Goal: Task Accomplishment & Management: Manage account settings

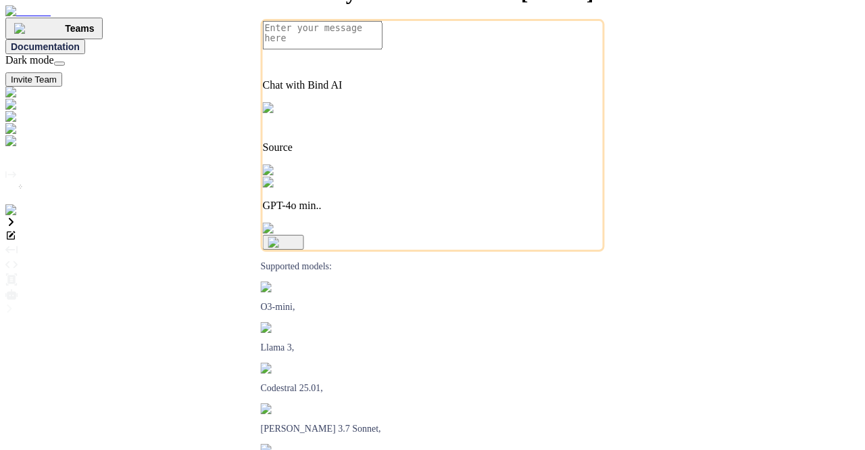
click at [16, 216] on img at bounding box center [27, 210] width 44 height 12
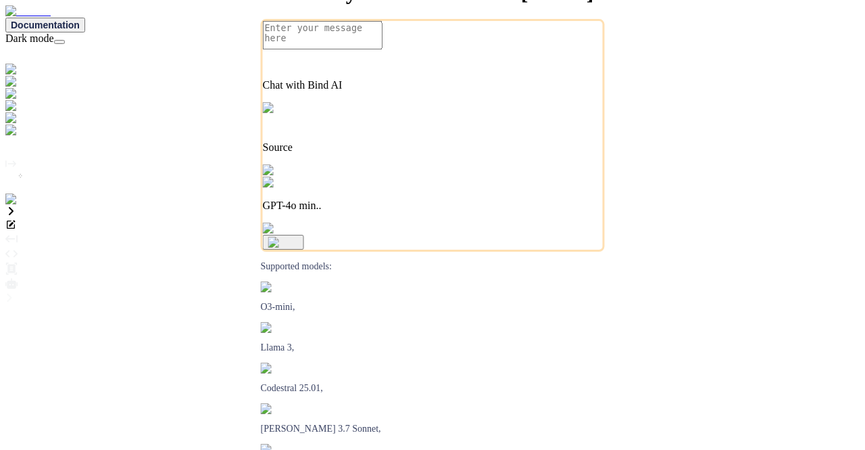
type textarea "x"
click at [18, 220] on img at bounding box center [23, 214] width 37 height 12
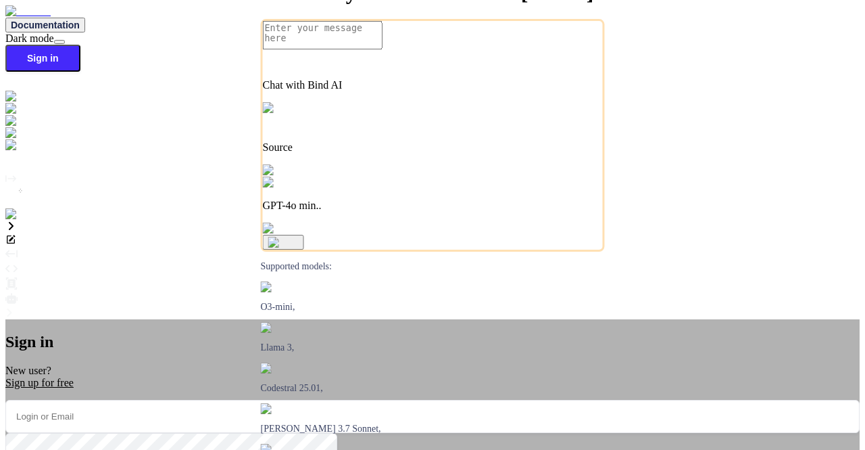
click at [353, 400] on input "email" at bounding box center [432, 416] width 854 height 33
type input "[EMAIL_ADDRESS][DOMAIN_NAME]"
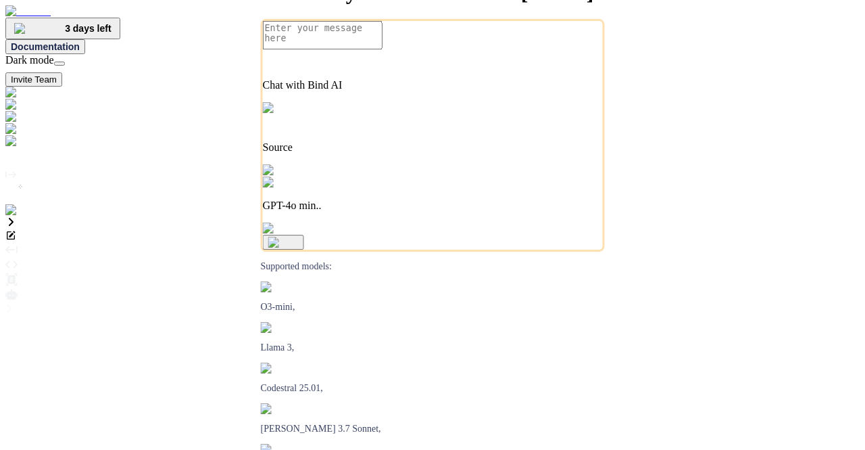
click at [62, 72] on button "Invite Team" at bounding box center [33, 79] width 57 height 14
type textarea "x"
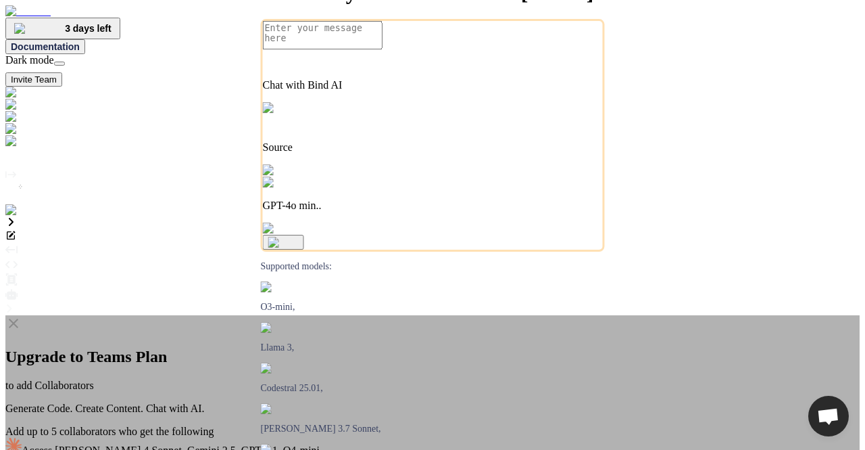
type textarea "x"
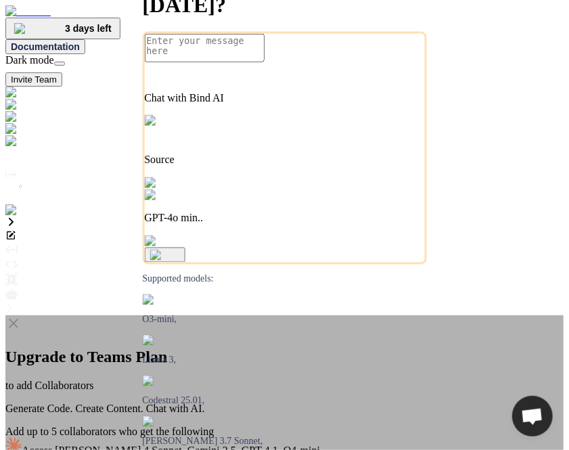
click at [479, 315] on div "Upgrade to Teams Plan to add Collaborators Generate Code. Create Content. Chat …" at bounding box center [284, 448] width 558 height 266
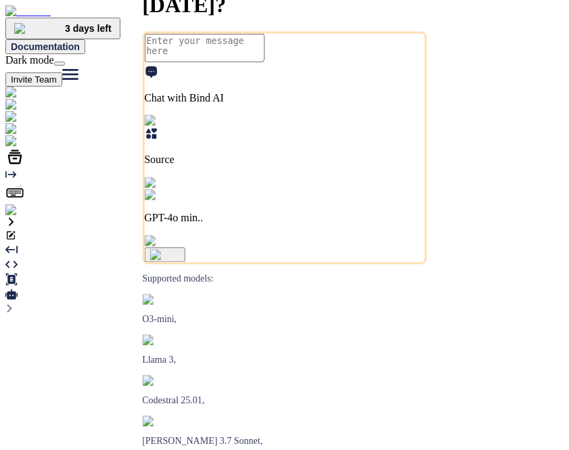
click at [62, 72] on button "Invite Team" at bounding box center [33, 79] width 57 height 14
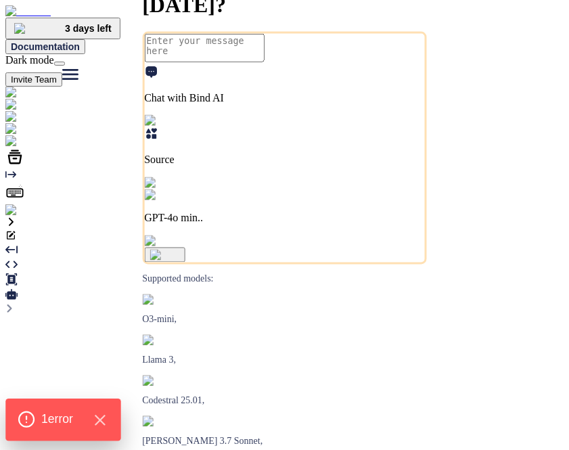
click at [61, 410] on span "1 error" at bounding box center [57, 419] width 32 height 18
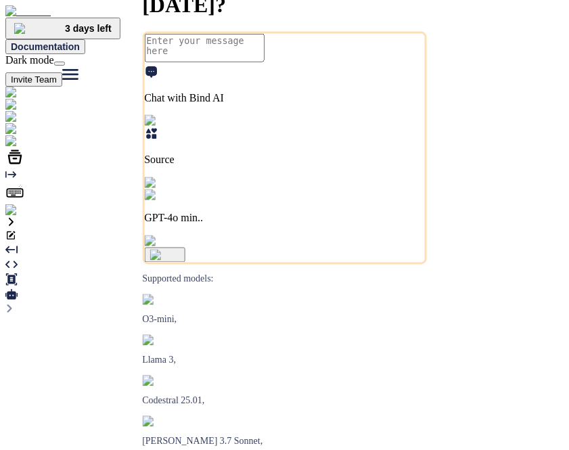
click at [62, 72] on button "Invite Team" at bounding box center [33, 79] width 57 height 14
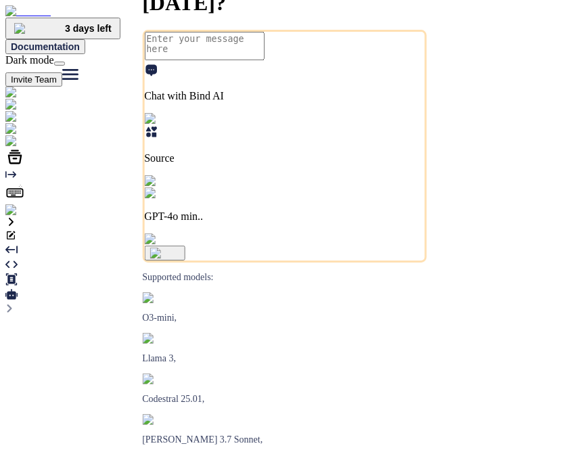
click at [20, 216] on img at bounding box center [27, 210] width 44 height 12
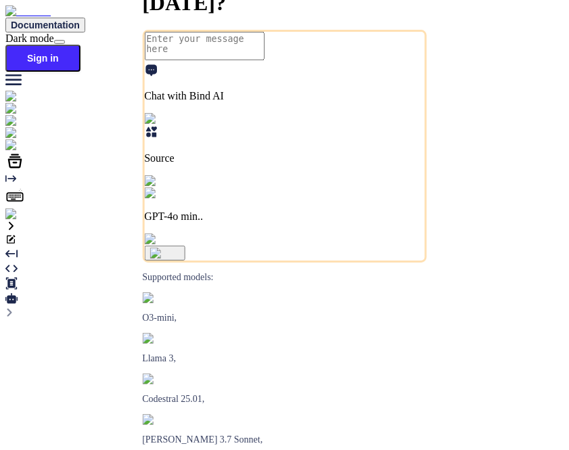
click at [22, 220] on img at bounding box center [23, 214] width 37 height 12
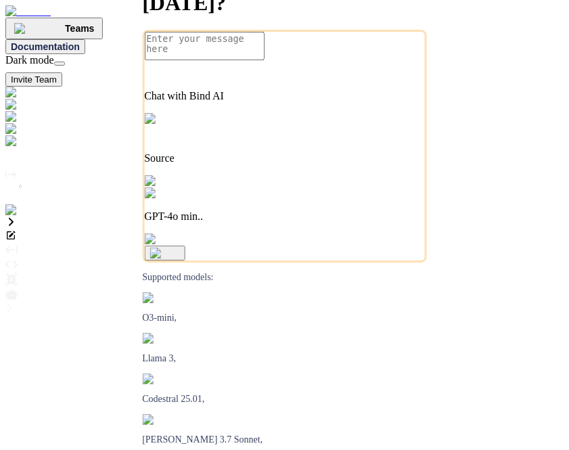
click at [19, 216] on img at bounding box center [27, 210] width 44 height 12
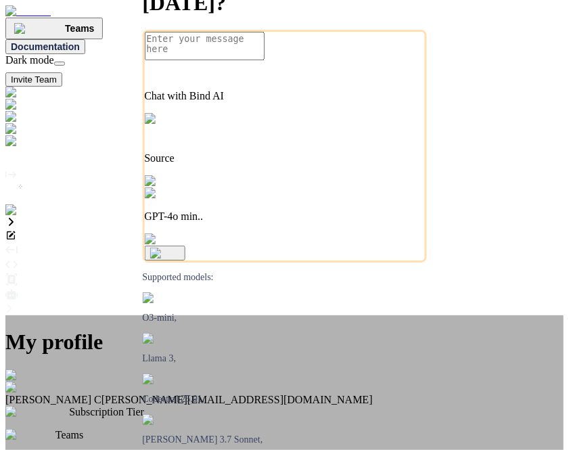
type textarea "x"
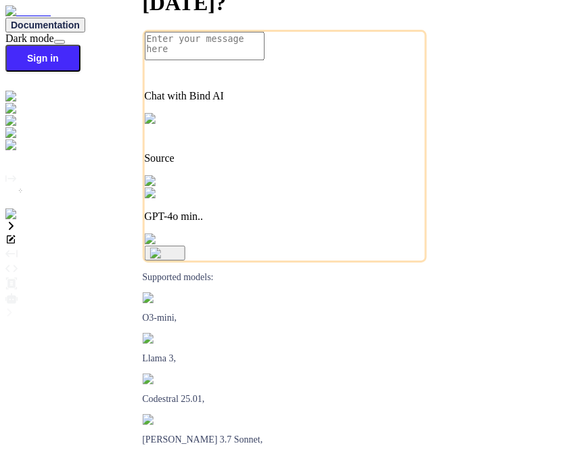
click at [22, 220] on img at bounding box center [23, 214] width 37 height 12
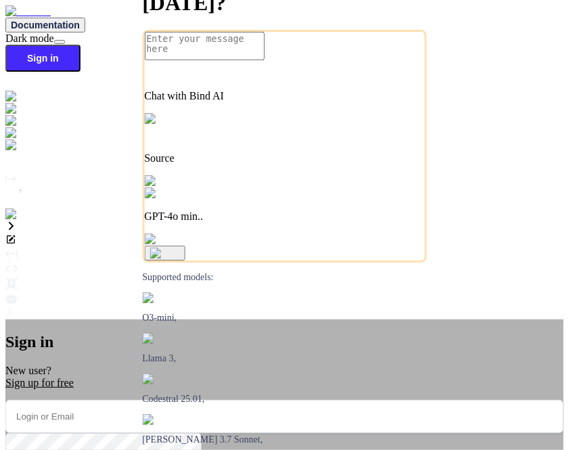
click at [281, 400] on input "email" at bounding box center [284, 416] width 558 height 33
paste input "[EMAIL_ADDRESS][DOMAIN_NAME]"
type input "[EMAIL_ADDRESS][DOMAIN_NAME]"
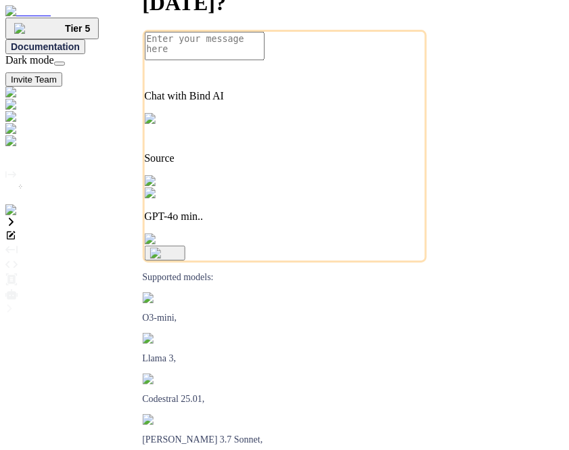
type textarea "x"
click at [475, 9] on div "Tier 5 Documentation Dark mode Invite Team Created with Pixso." at bounding box center [284, 45] width 558 height 81
click at [62, 72] on button "Invite Team" at bounding box center [33, 79] width 57 height 14
type textarea "x"
